Goal: Navigation & Orientation: Find specific page/section

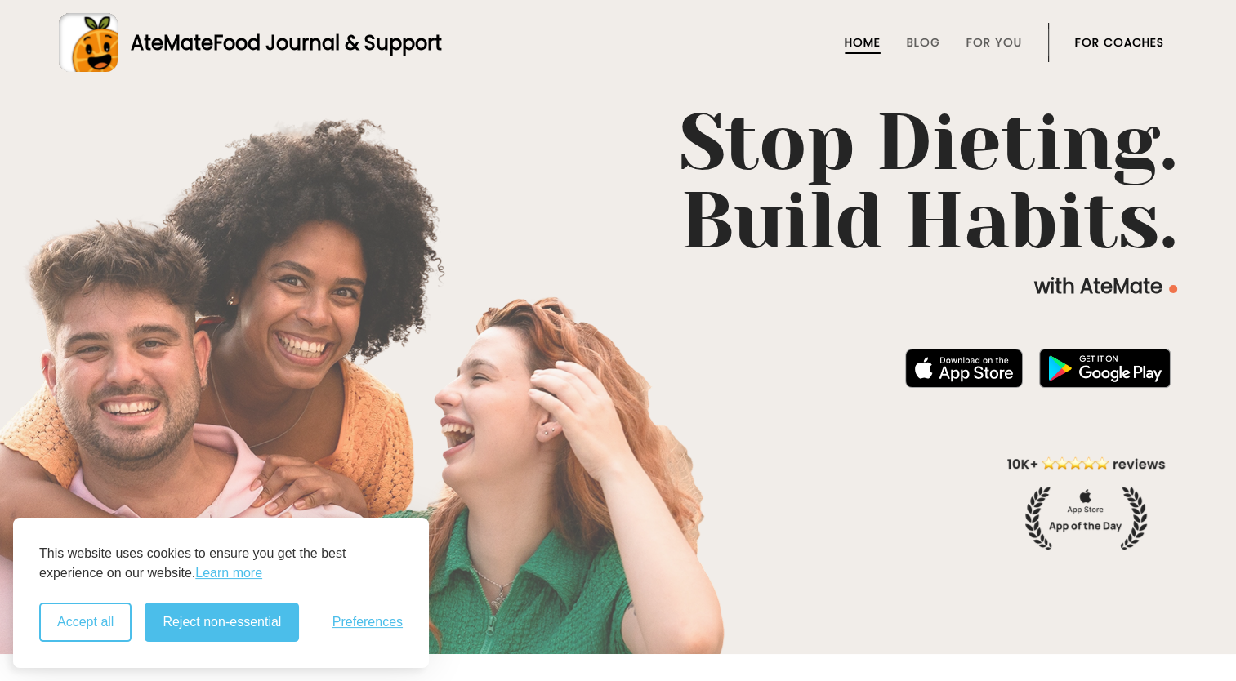
click at [105, 631] on button "Accept all" at bounding box center [85, 622] width 92 height 39
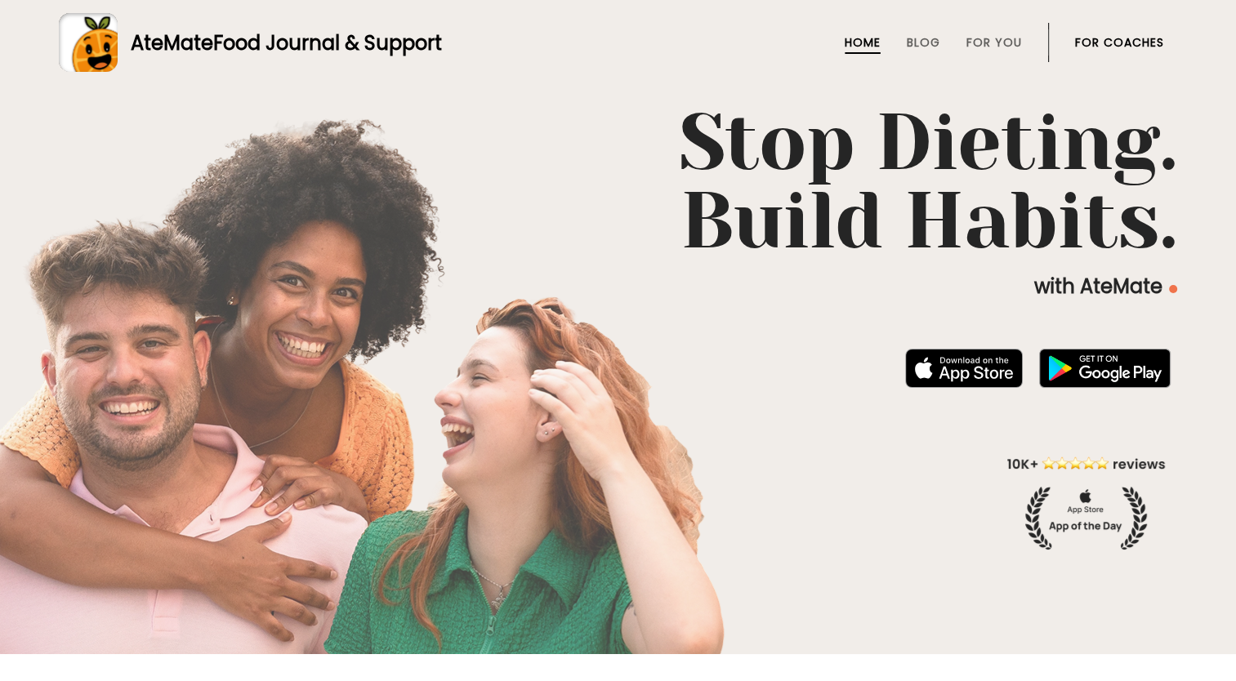
click at [1094, 44] on link "For Coaches" at bounding box center [1119, 42] width 89 height 13
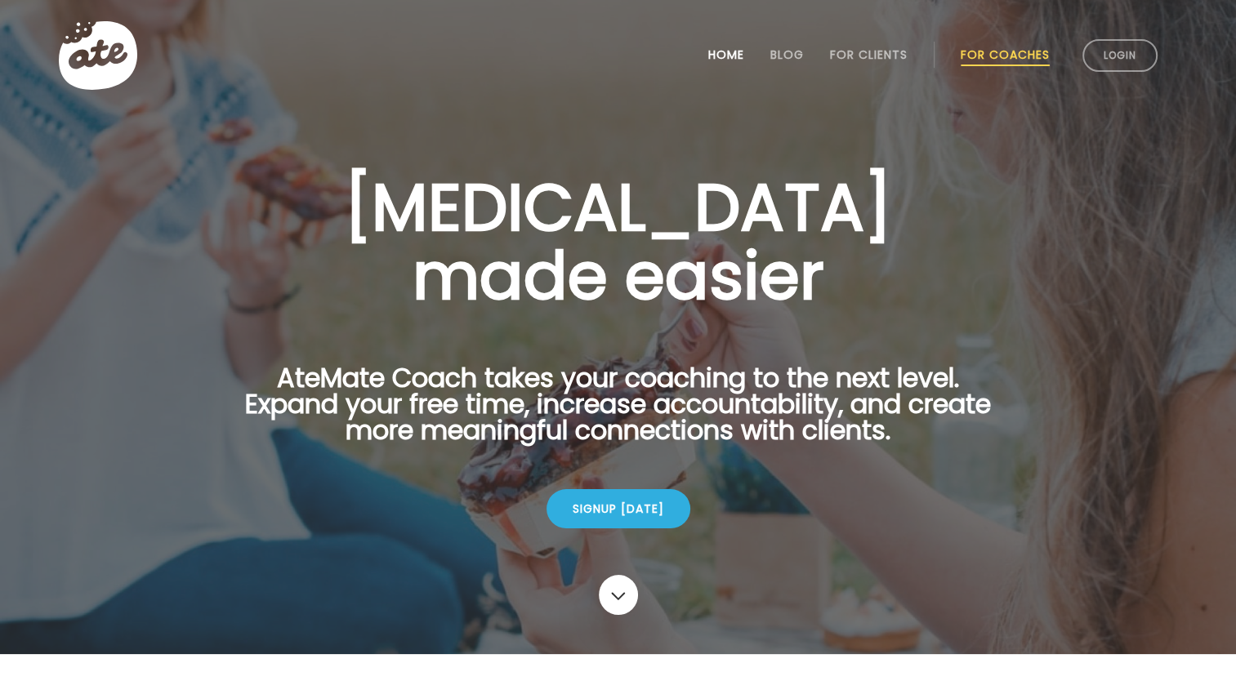
click at [712, 56] on link "Home" at bounding box center [726, 54] width 36 height 13
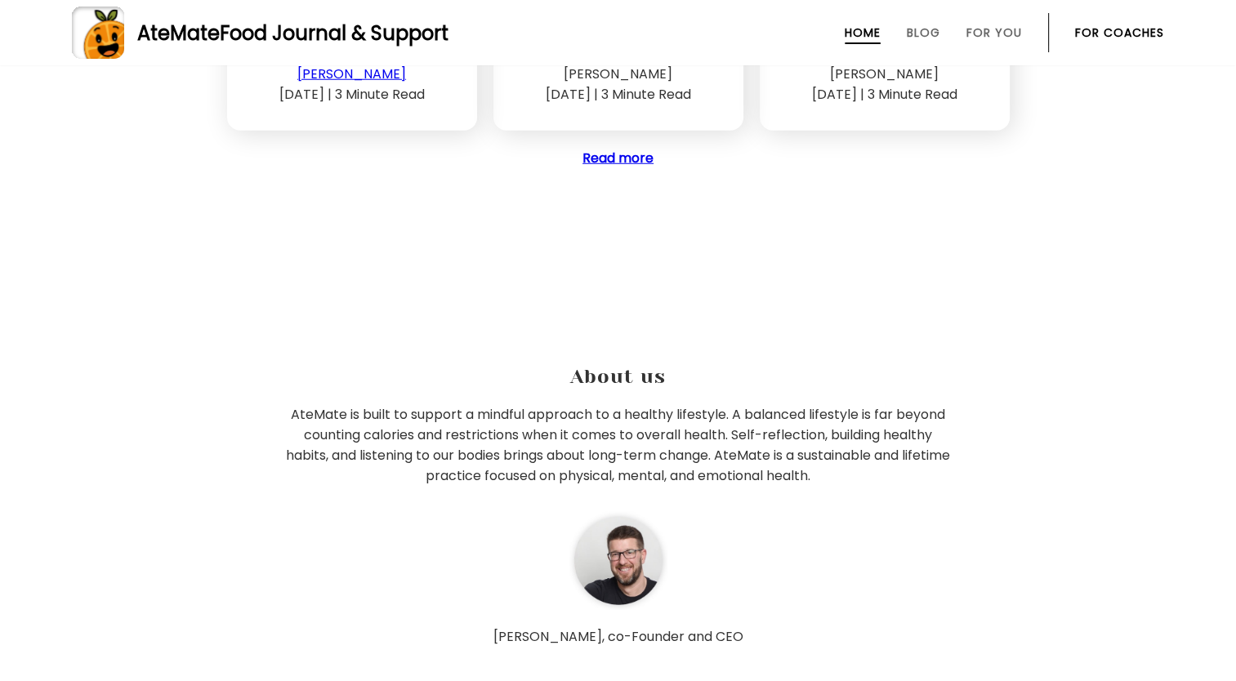
scroll to position [4509, 0]
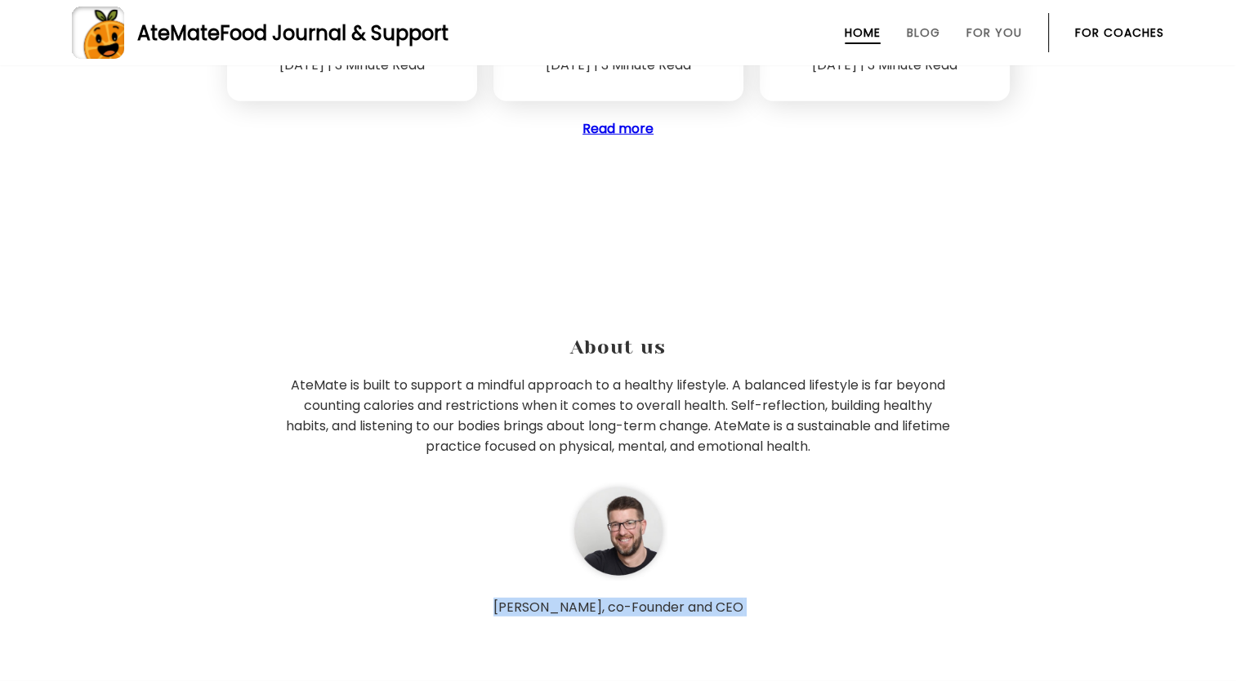
drag, startPoint x: 1234, startPoint y: 547, endPoint x: 1234, endPoint y: 598, distance: 51.5
drag, startPoint x: 1234, startPoint y: 598, endPoint x: 1180, endPoint y: 591, distance: 54.3
click at [1180, 591] on section "About us AteMate is built to support a mindful approach to a healthy lifestyle.…" at bounding box center [618, 418] width 1236 height 395
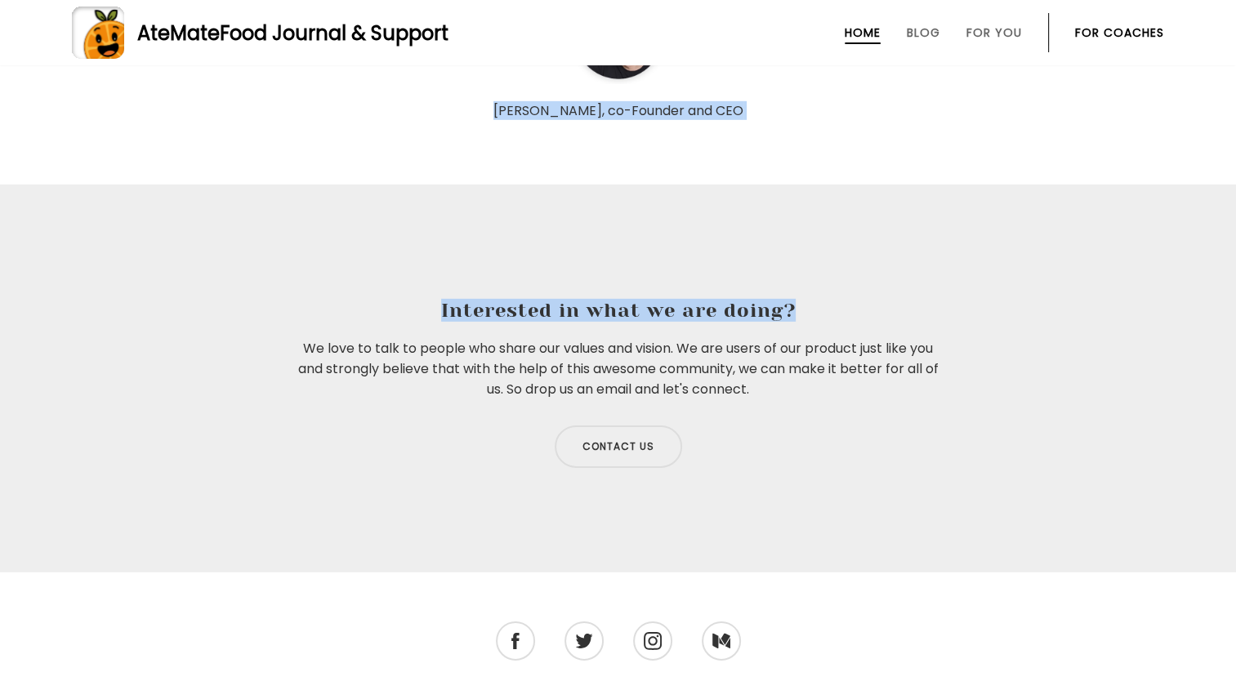
scroll to position [4993, 0]
